Goal: Transaction & Acquisition: Purchase product/service

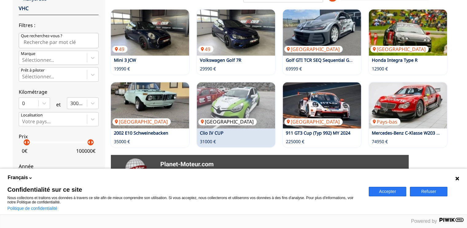
scroll to position [123, 0]
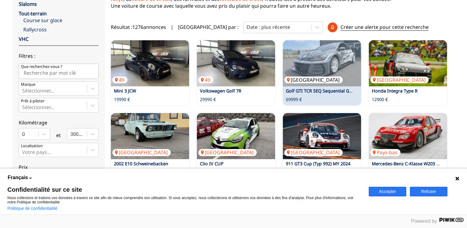
click at [343, 75] on img at bounding box center [322, 63] width 78 height 46
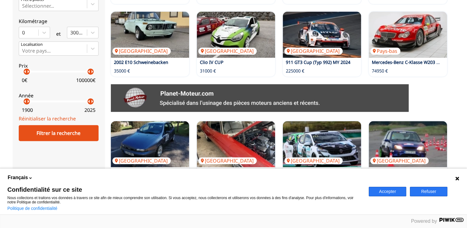
scroll to position [215, 0]
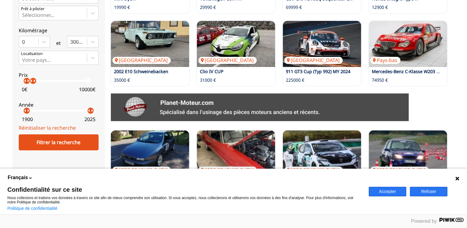
drag, startPoint x: 91, startPoint y: 80, endPoint x: 33, endPoint y: 85, distance: 57.7
click at [33, 85] on label "Prix arrow_left arrow_right arrow_left arrow_right 0 € 10000 €" at bounding box center [59, 80] width 80 height 27
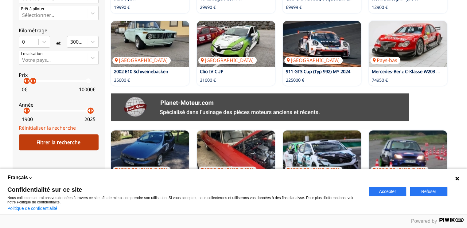
click at [47, 138] on div "Filtrer la recherche" at bounding box center [59, 142] width 80 height 16
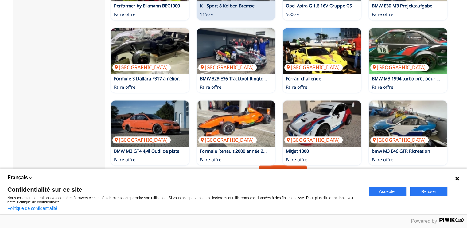
scroll to position [399, 0]
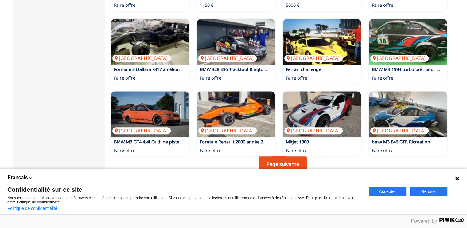
click at [417, 190] on button "Refuser" at bounding box center [428, 192] width 37 height 10
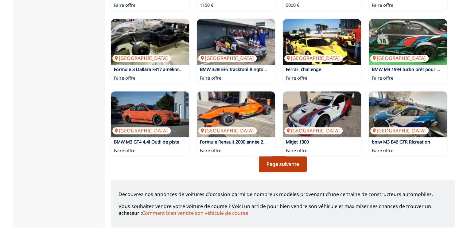
click at [294, 167] on link "Page suivante" at bounding box center [283, 164] width 48 height 16
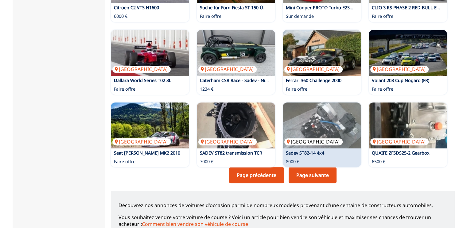
scroll to position [399, 0]
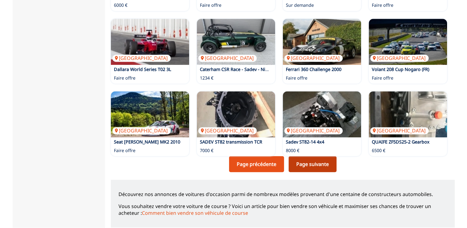
click at [321, 167] on link "Page suivante" at bounding box center [313, 164] width 48 height 16
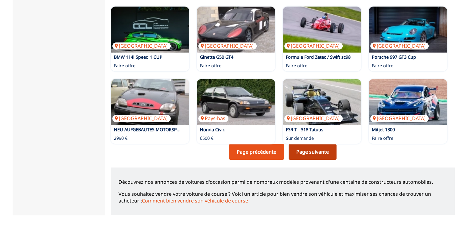
scroll to position [430, 0]
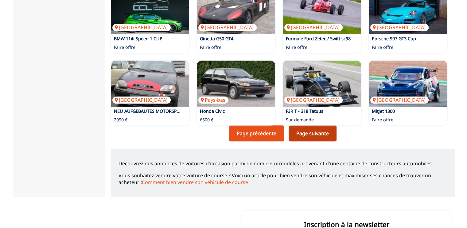
click at [322, 139] on link "Page suivante" at bounding box center [313, 133] width 48 height 16
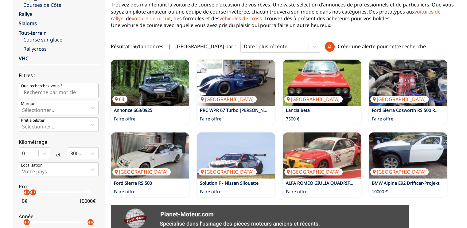
scroll to position [123, 0]
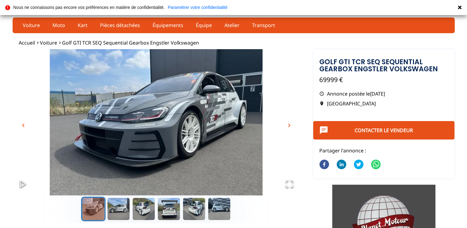
click at [288, 125] on span "chevron_right" at bounding box center [289, 125] width 7 height 7
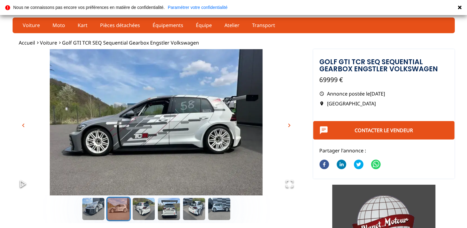
click at [288, 125] on span "chevron_right" at bounding box center [289, 125] width 7 height 7
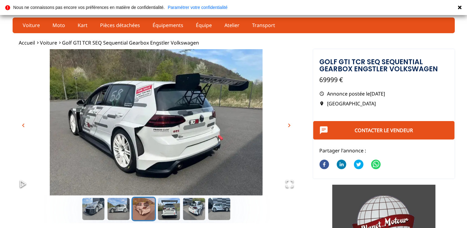
click at [288, 125] on span "chevron_right" at bounding box center [289, 125] width 7 height 7
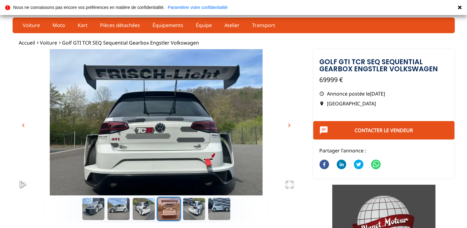
click at [288, 125] on span "chevron_right" at bounding box center [289, 125] width 7 height 7
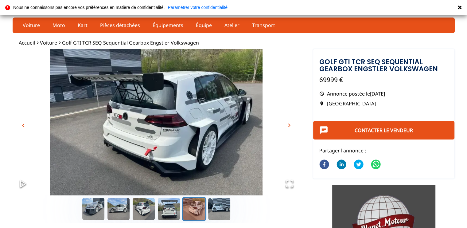
click at [288, 125] on span "chevron_right" at bounding box center [289, 125] width 7 height 7
